Goal: Information Seeking & Learning: Learn about a topic

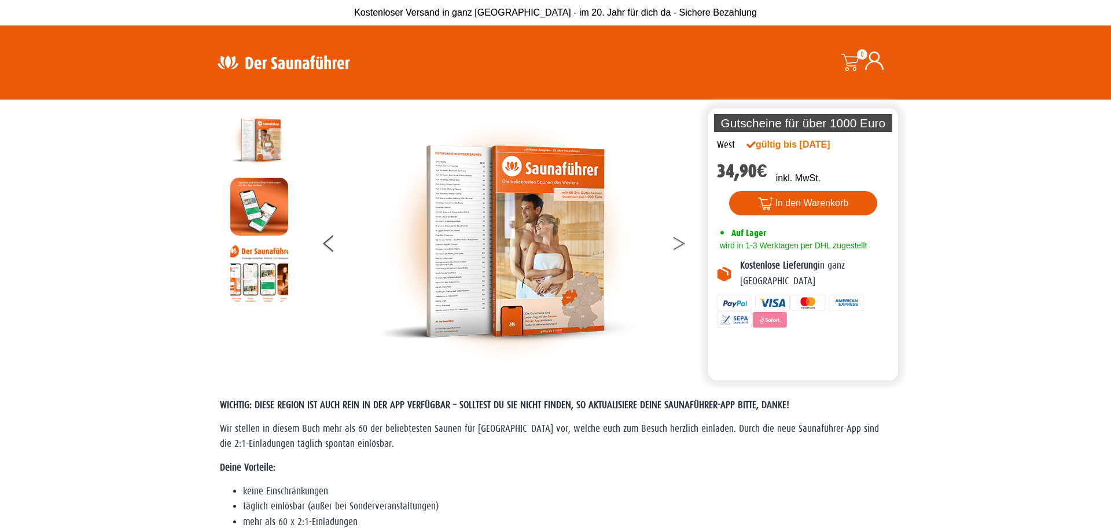
click at [683, 244] on icon at bounding box center [679, 247] width 12 height 8
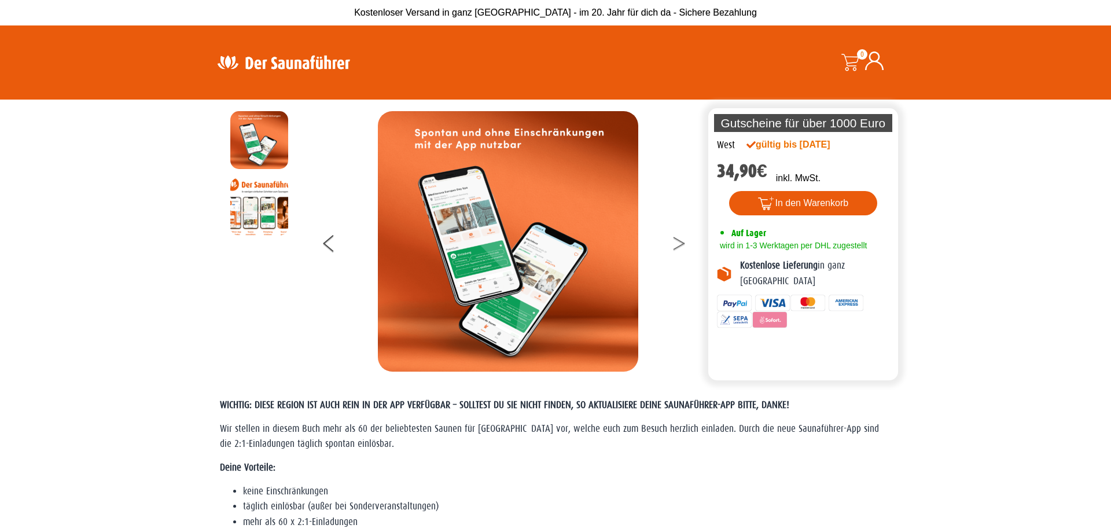
click at [680, 246] on icon at bounding box center [679, 247] width 12 height 8
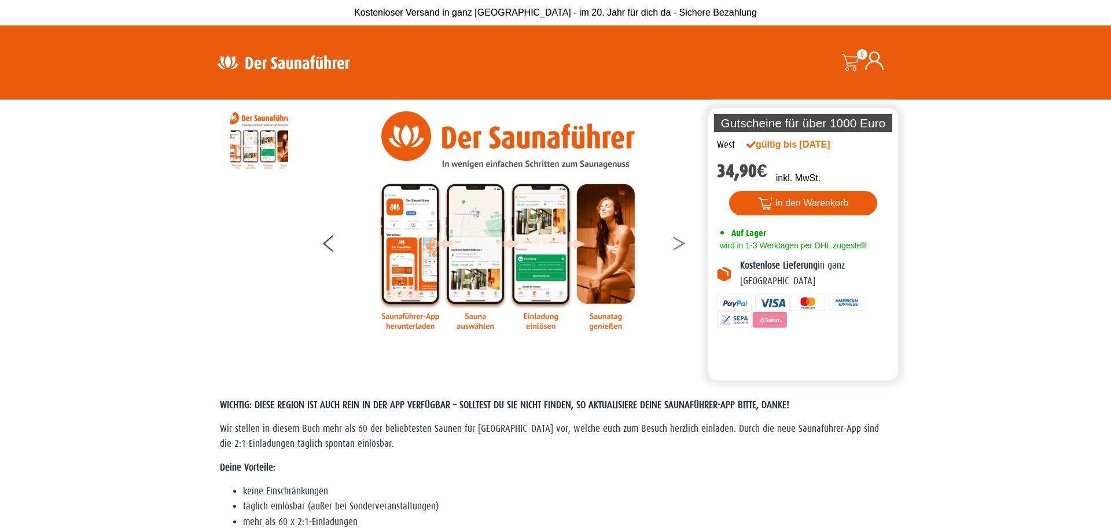
click at [680, 246] on icon at bounding box center [679, 247] width 12 height 8
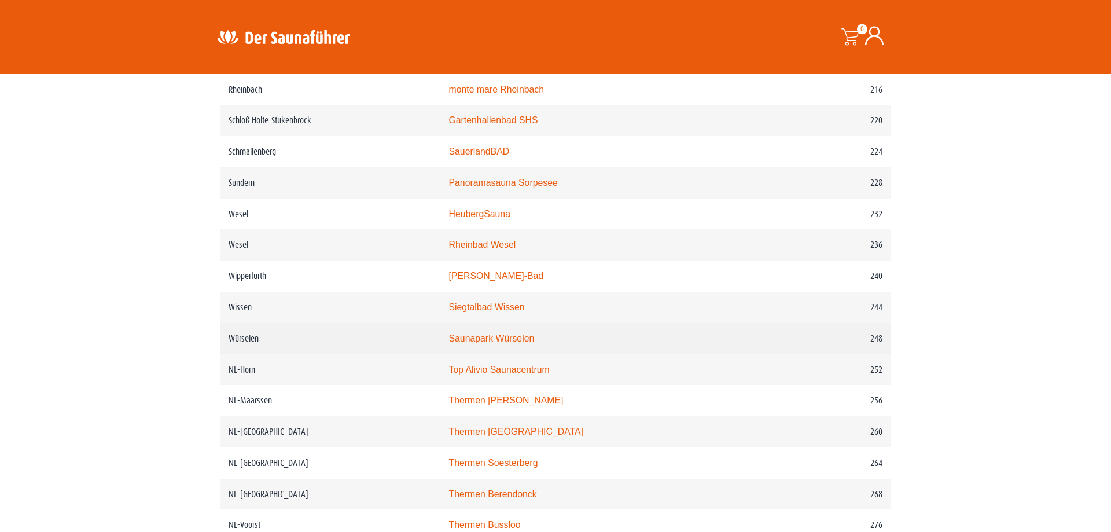
scroll to position [2067, 0]
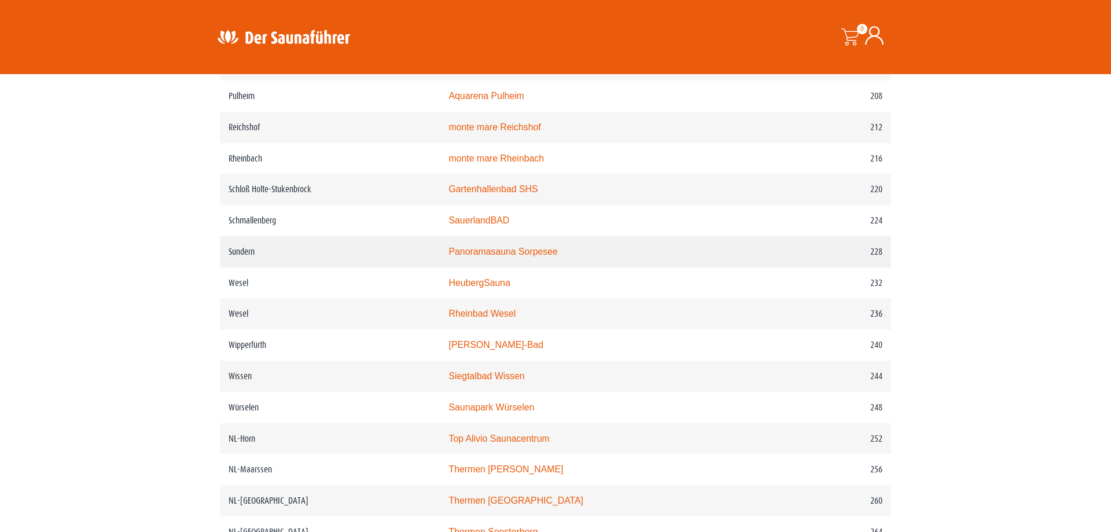
click at [356, 267] on td "Sundern" at bounding box center [330, 251] width 220 height 31
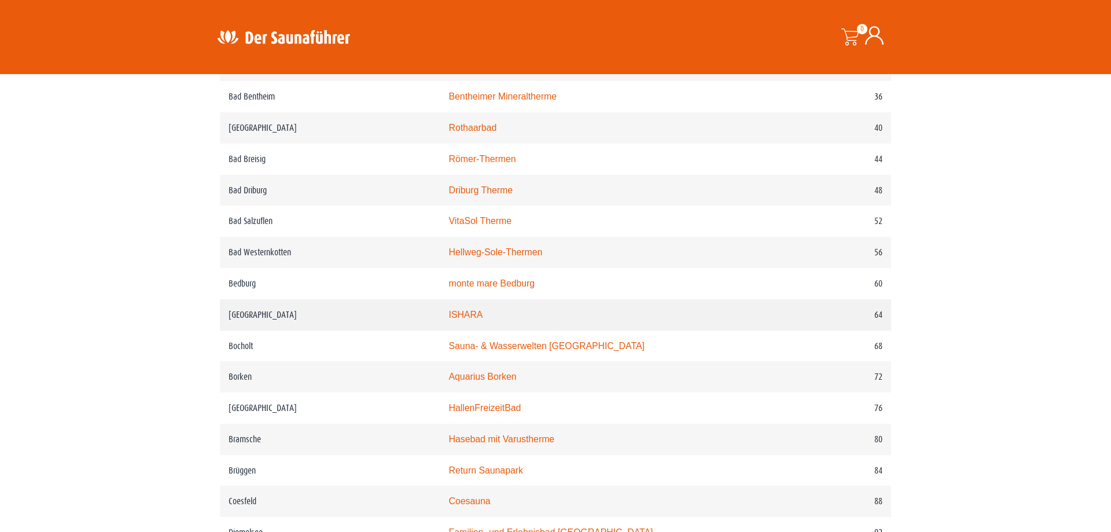
scroll to position [696, 0]
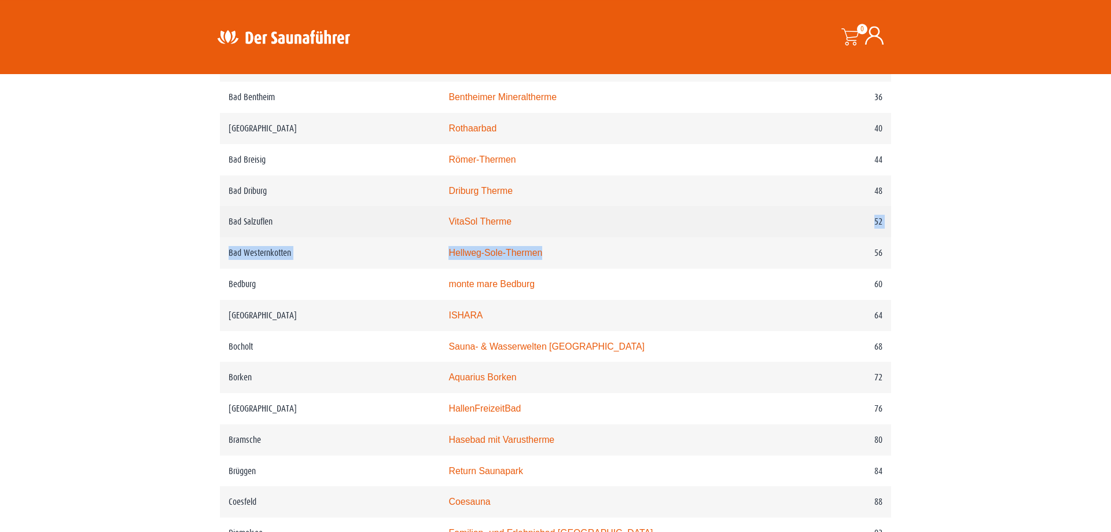
drag, startPoint x: 704, startPoint y: 260, endPoint x: 713, endPoint y: 225, distance: 36.5
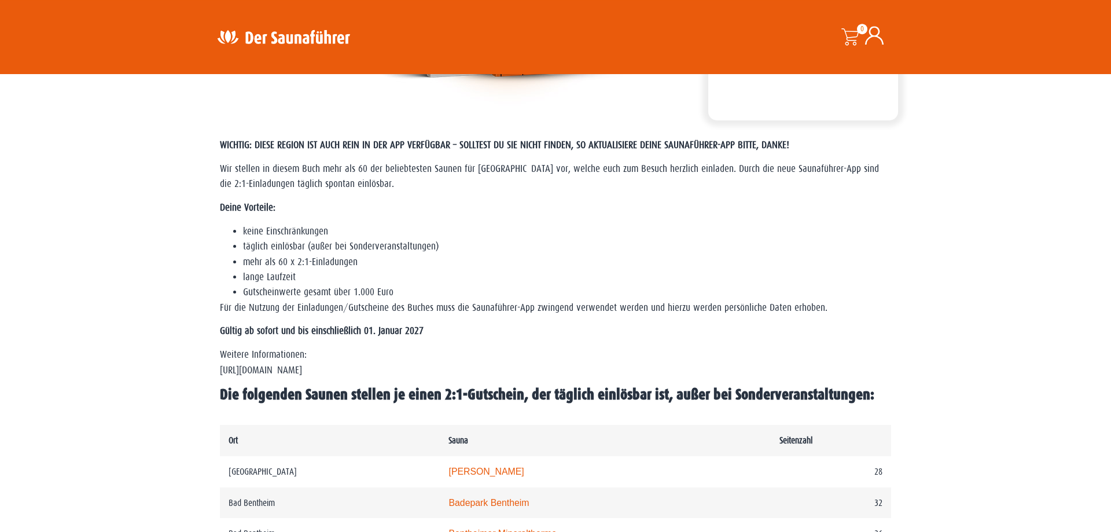
scroll to position [258, 0]
